Goal: Information Seeking & Learning: Learn about a topic

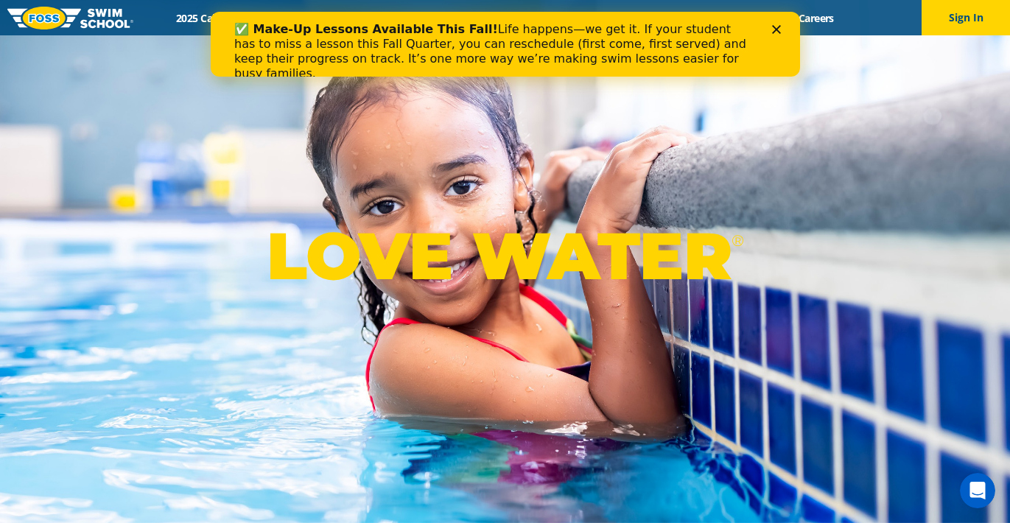
click at [774, 28] on polygon "Close" at bounding box center [775, 29] width 9 height 9
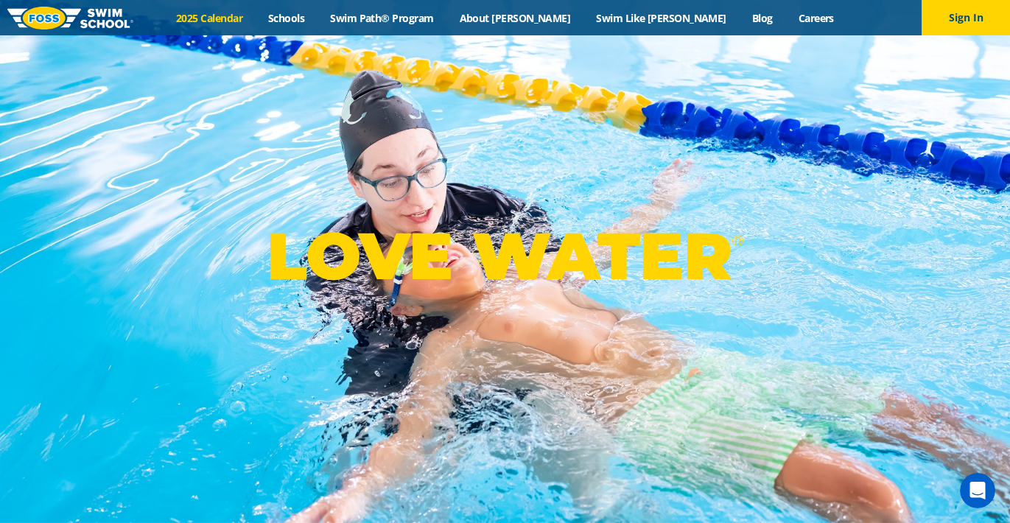
click at [256, 16] on link "2025 Calendar" at bounding box center [209, 18] width 92 height 14
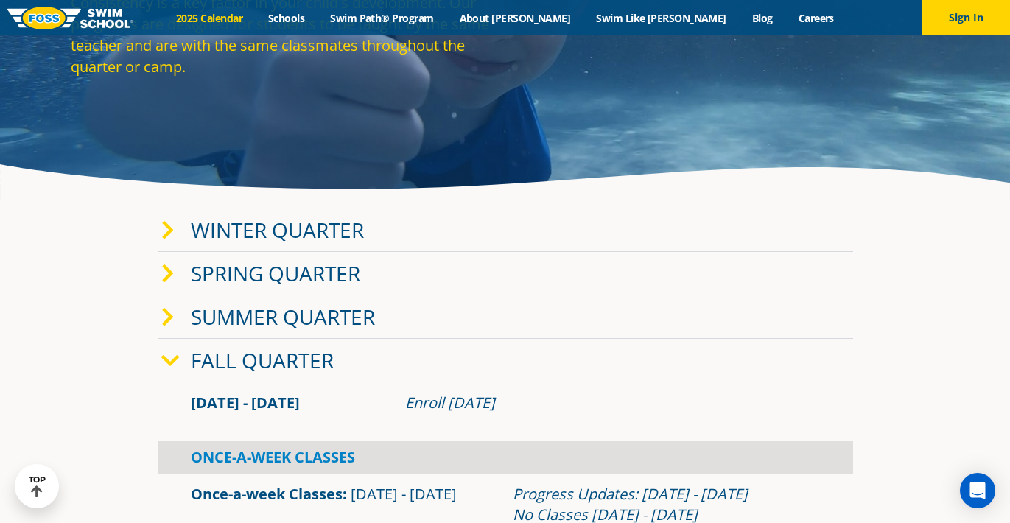
scroll to position [165, 0]
click at [172, 362] on icon at bounding box center [170, 361] width 18 height 21
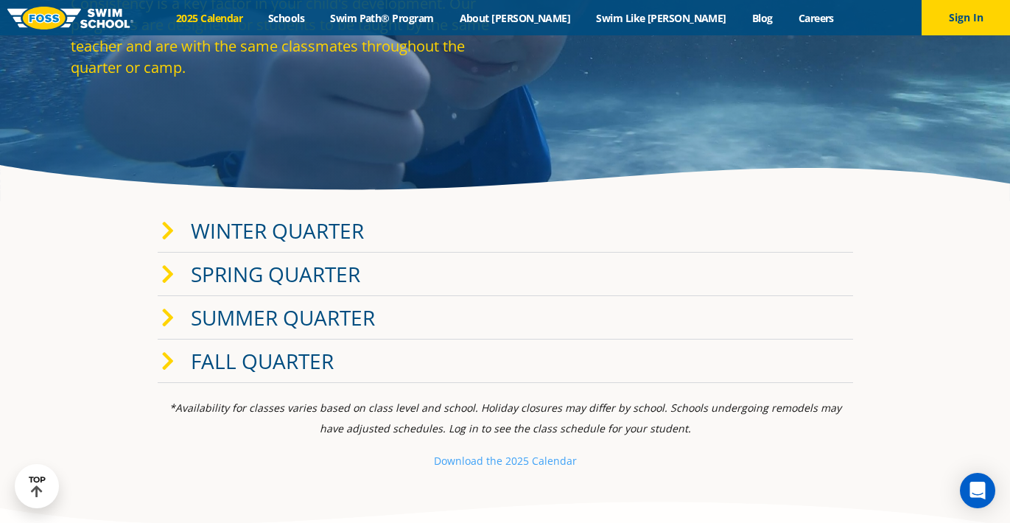
click at [163, 235] on icon at bounding box center [167, 231] width 13 height 21
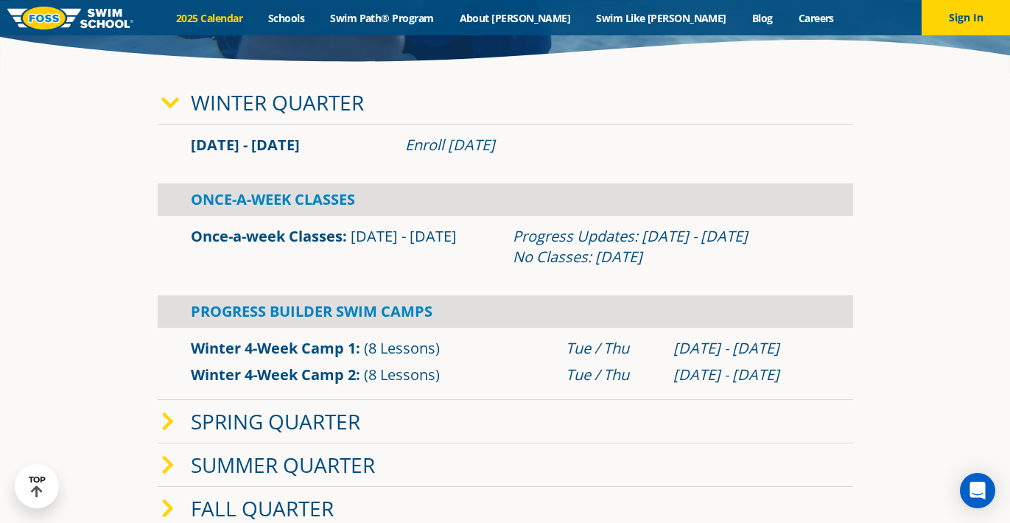
scroll to position [297, 0]
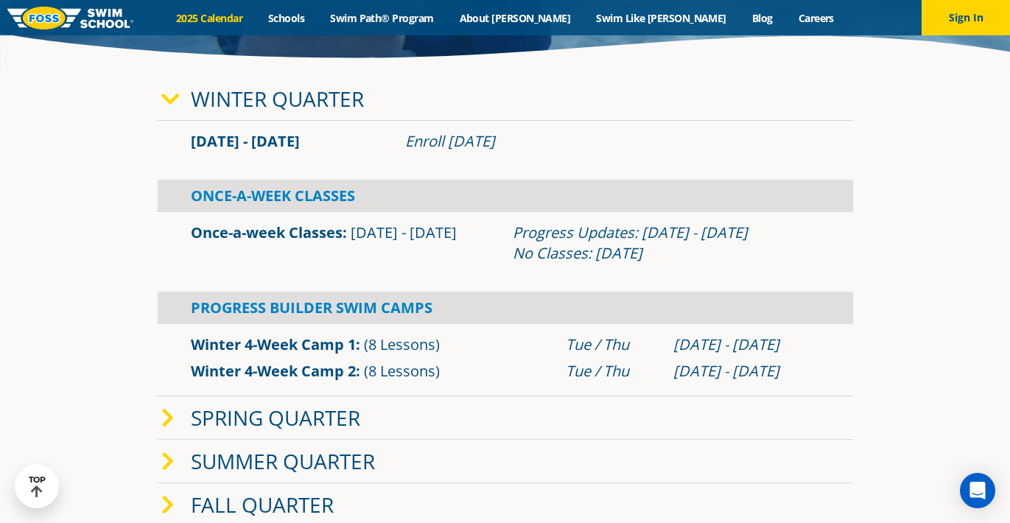
click at [295, 233] on link "Once-a-week Classes" at bounding box center [267, 232] width 152 height 20
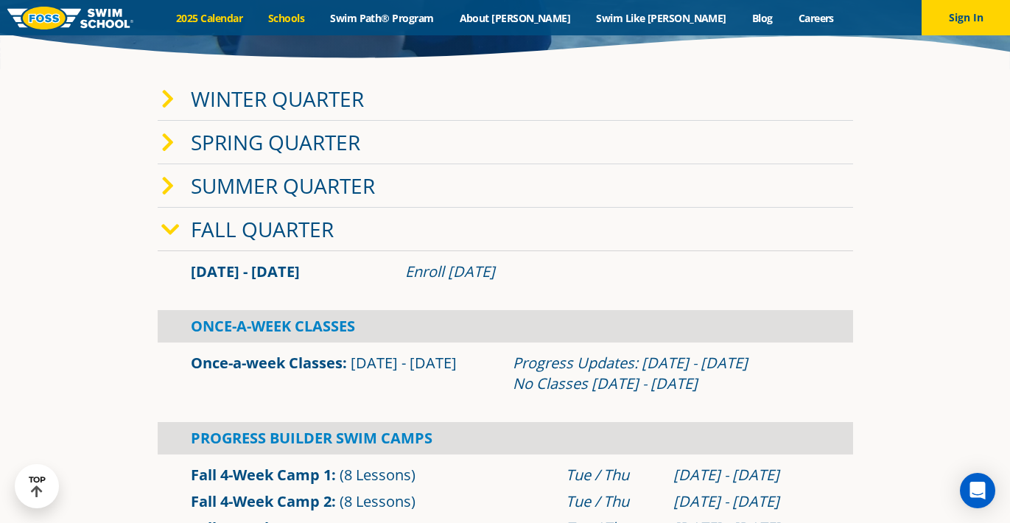
click at [317, 18] on link "Schools" at bounding box center [287, 18] width 62 height 14
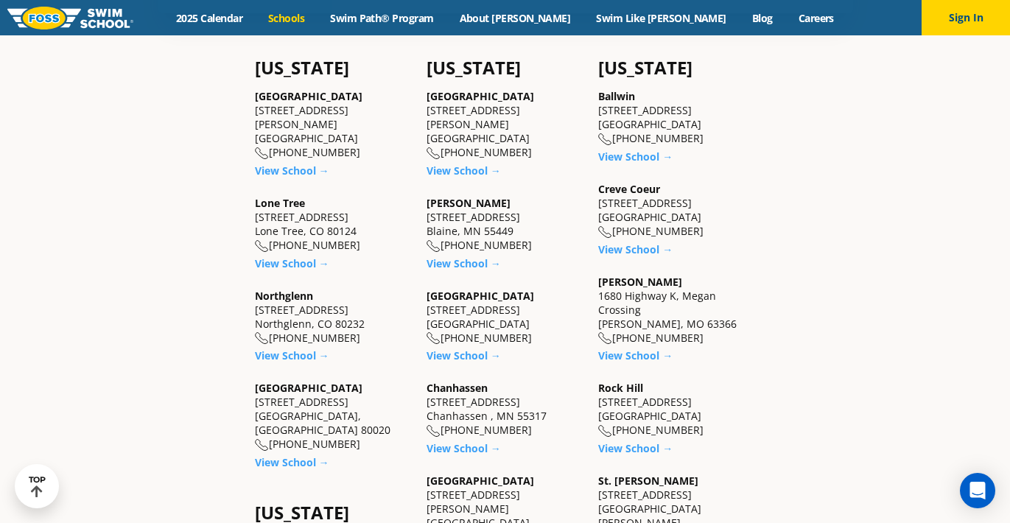
scroll to position [469, 0]
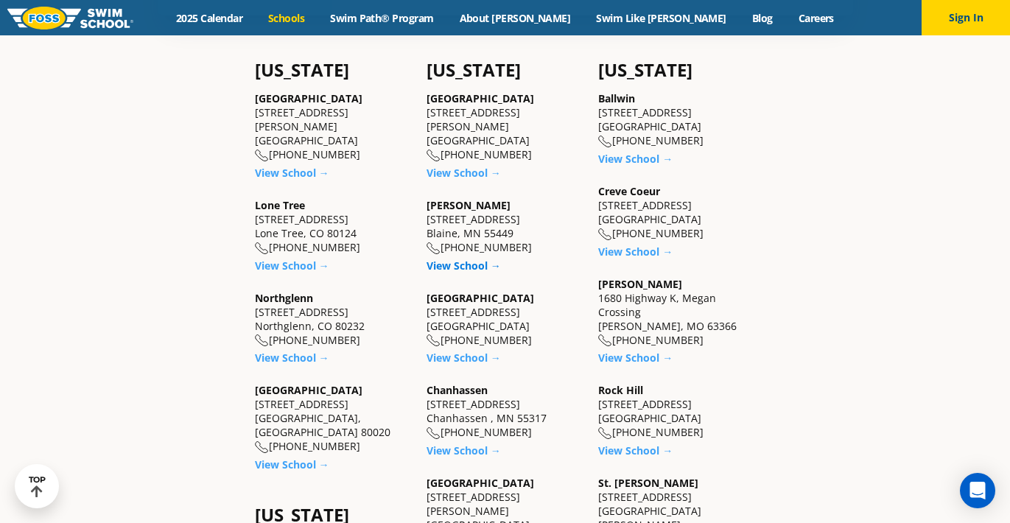
click at [463, 267] on link "View School →" at bounding box center [463, 265] width 74 height 14
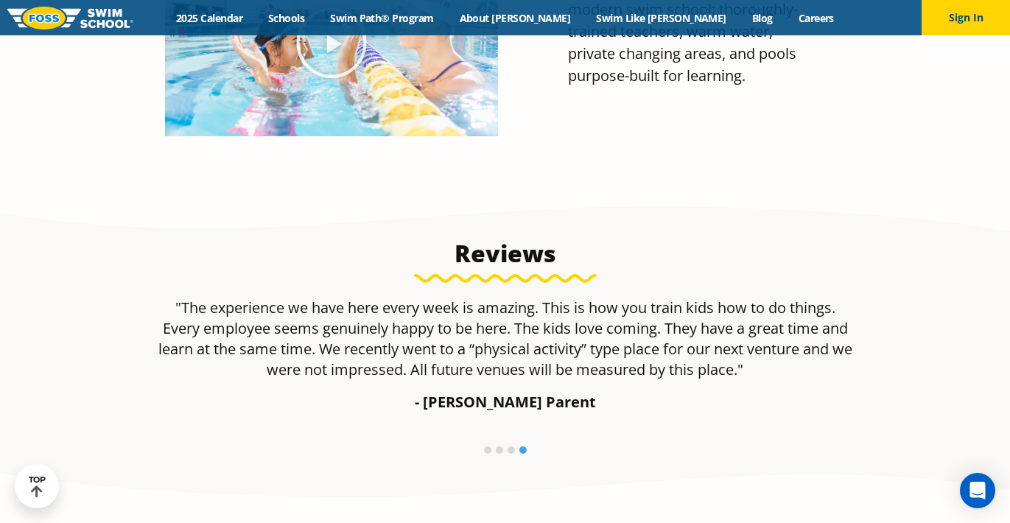
scroll to position [803, 0]
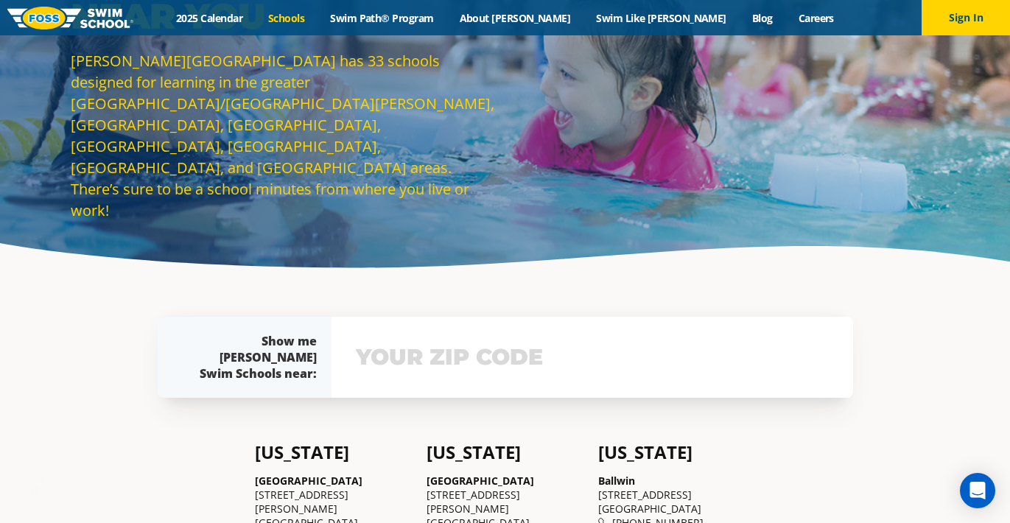
scroll to position [97, 0]
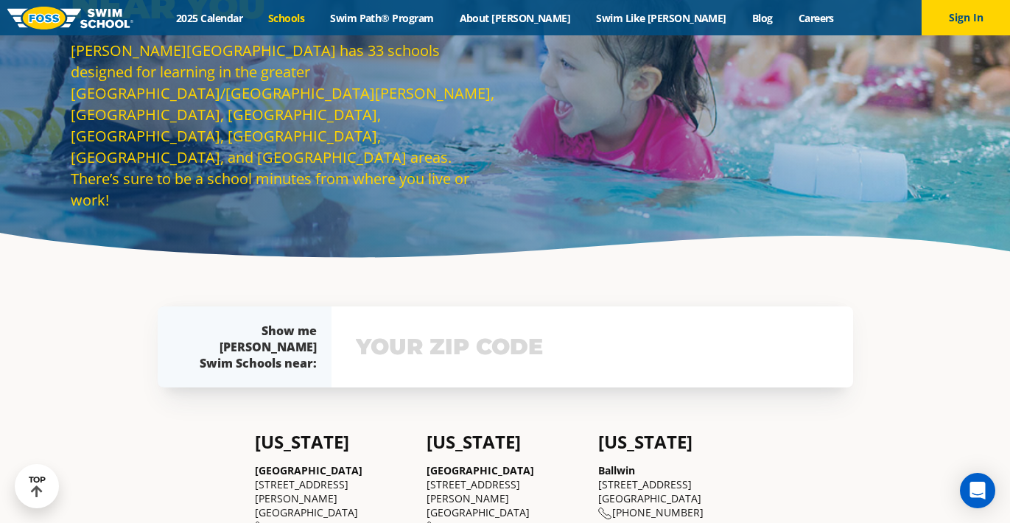
click at [443, 10] on div "Menu 2025 Calendar Schools Swim Path® Program About FOSS Swim Like Regan Blog C…" at bounding box center [505, 17] width 1010 height 35
click at [440, 29] on div "Menu 2025 Calendar Schools Swim Path® Program About FOSS Swim Like Regan Blog C…" at bounding box center [505, 17] width 1010 height 35
click at [434, 19] on link "Swim Path® Program" at bounding box center [381, 18] width 129 height 14
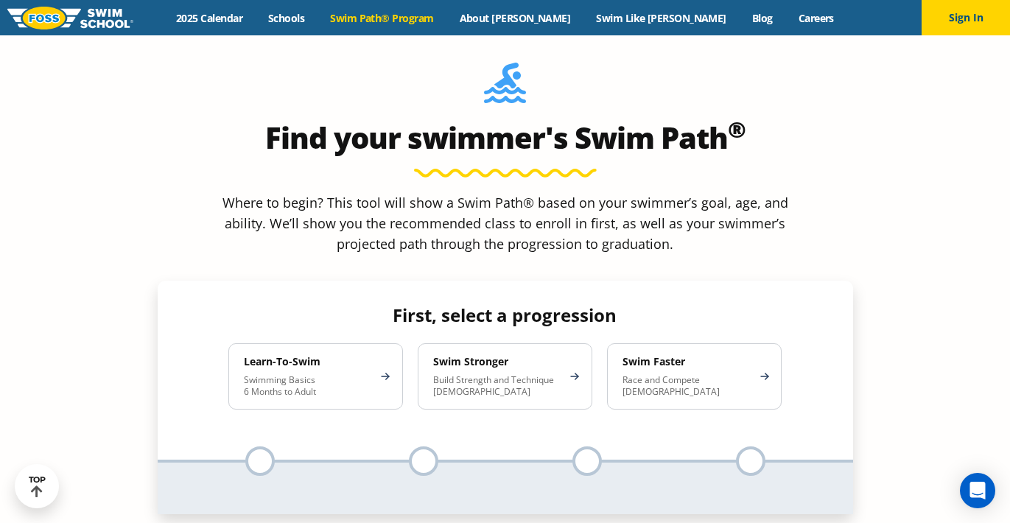
scroll to position [1303, 0]
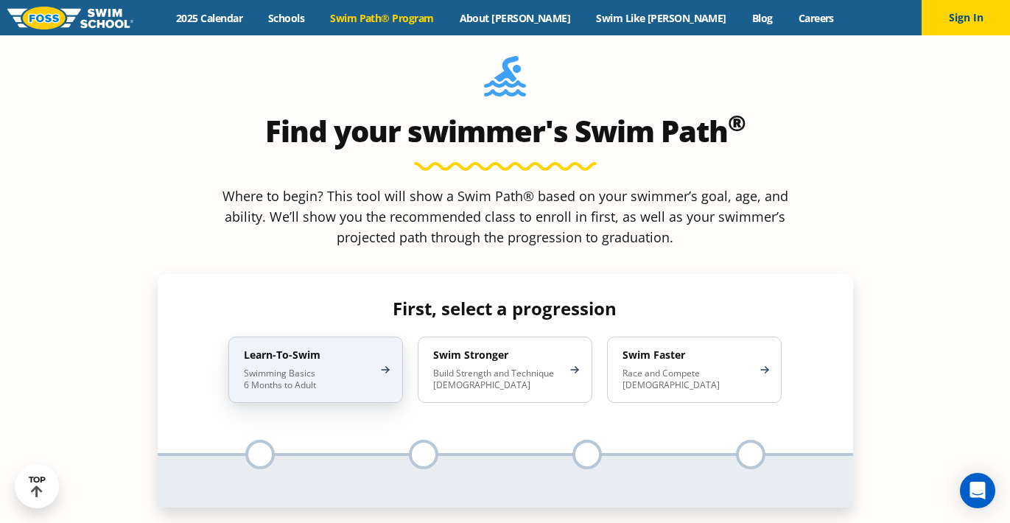
click at [387, 337] on div "Learn-To-Swim Swimming Basics 6 Months to Adult" at bounding box center [315, 370] width 175 height 66
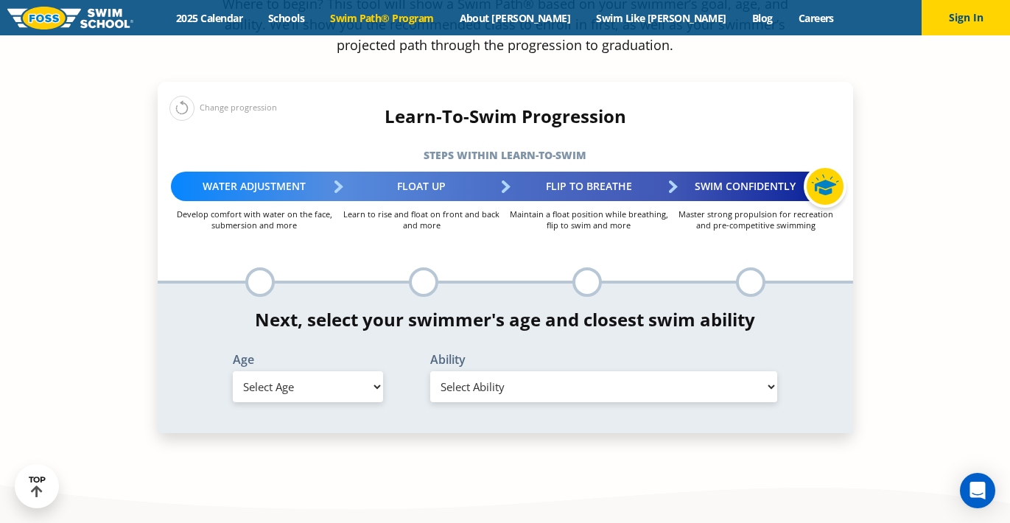
scroll to position [1503, 0]
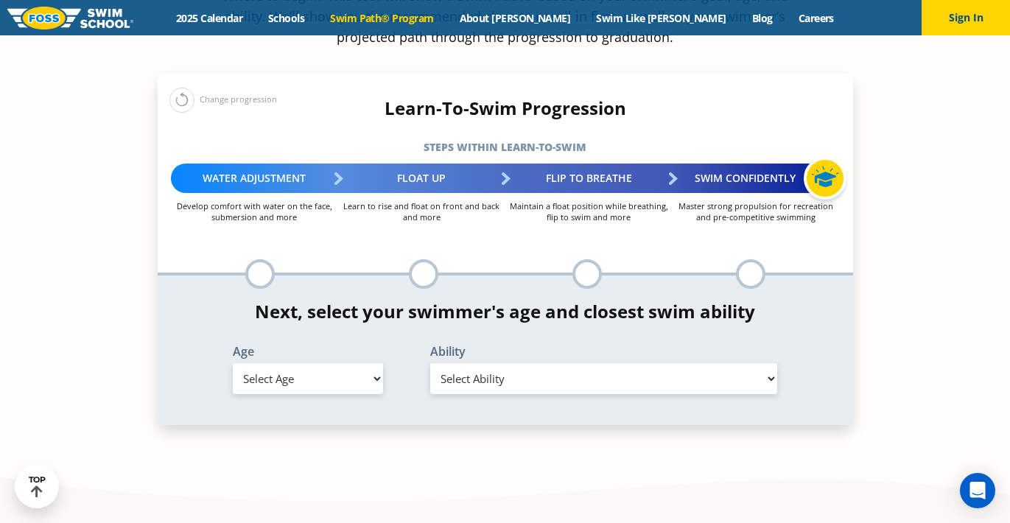
click at [352, 363] on select "Select Age 6 months - 1 year 1 year 2 years 3 years 4 years 5 years 6 years 7 y…" at bounding box center [308, 378] width 150 height 31
select select "1-year"
click at [233, 363] on select "Select Age 6 months - 1 year 1 year 2 years 3 years 4 years 5 years 6 years 7 y…" at bounding box center [308, 378] width 150 height 31
click at [497, 363] on select "Select Ability First in-water experience Comfortable with water poured over the…" at bounding box center [604, 378] width 348 height 31
select select "1-year-comfortable-with-water-poured-over-face-eyes-and-ears-and-with-ears-in-w…"
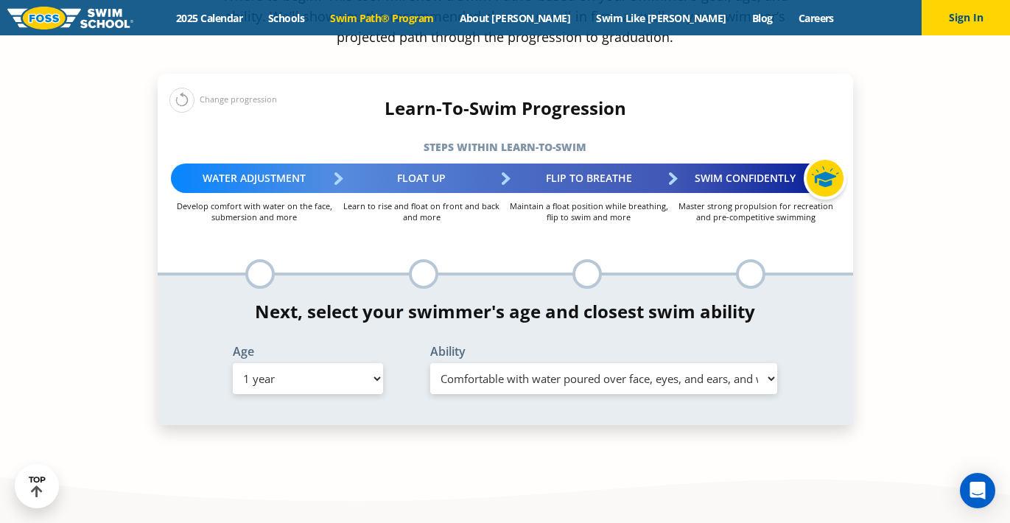
click at [430, 363] on select "Select Ability First in-water experience Comfortable with water poured over the…" at bounding box center [604, 378] width 348 height 31
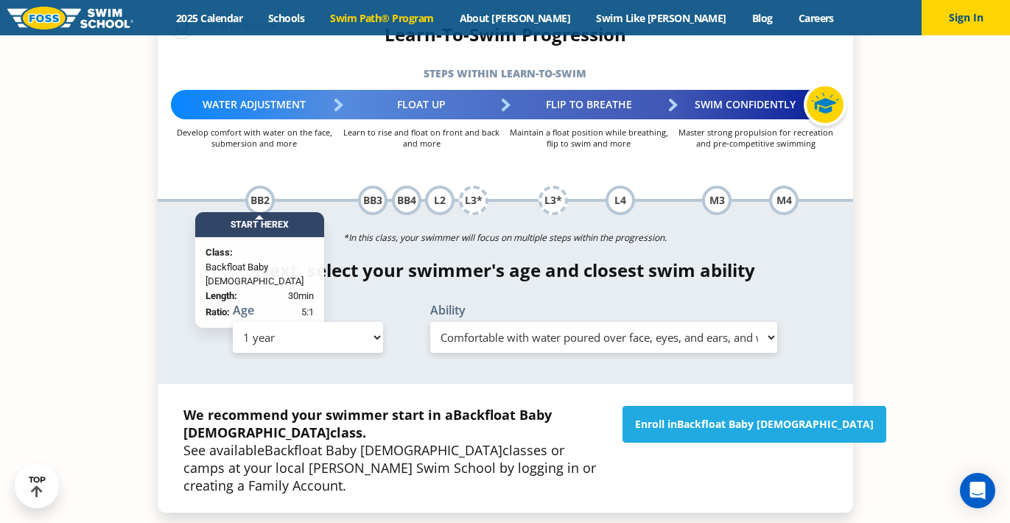
scroll to position [1577, 0]
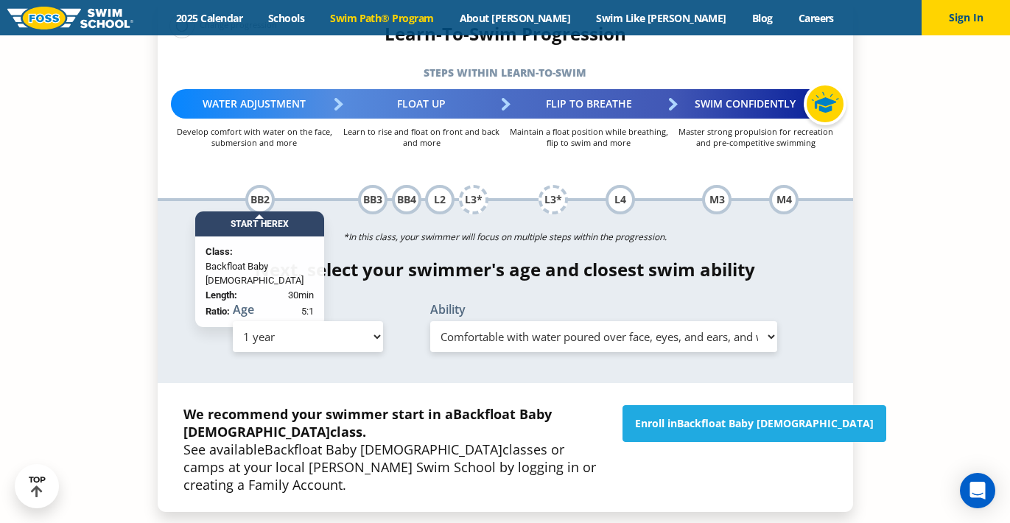
click at [263, 211] on div "Start Here X" at bounding box center [259, 223] width 129 height 25
click at [259, 185] on div "BB2" at bounding box center [259, 199] width 29 height 29
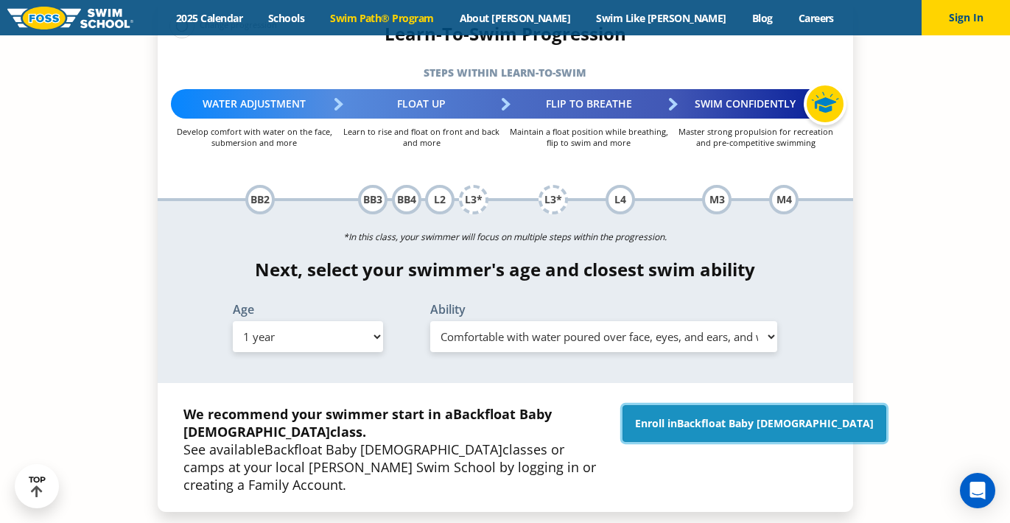
click at [789, 416] on span "Backfloat Baby 2" at bounding box center [775, 423] width 197 height 14
